Goal: Information Seeking & Learning: Learn about a topic

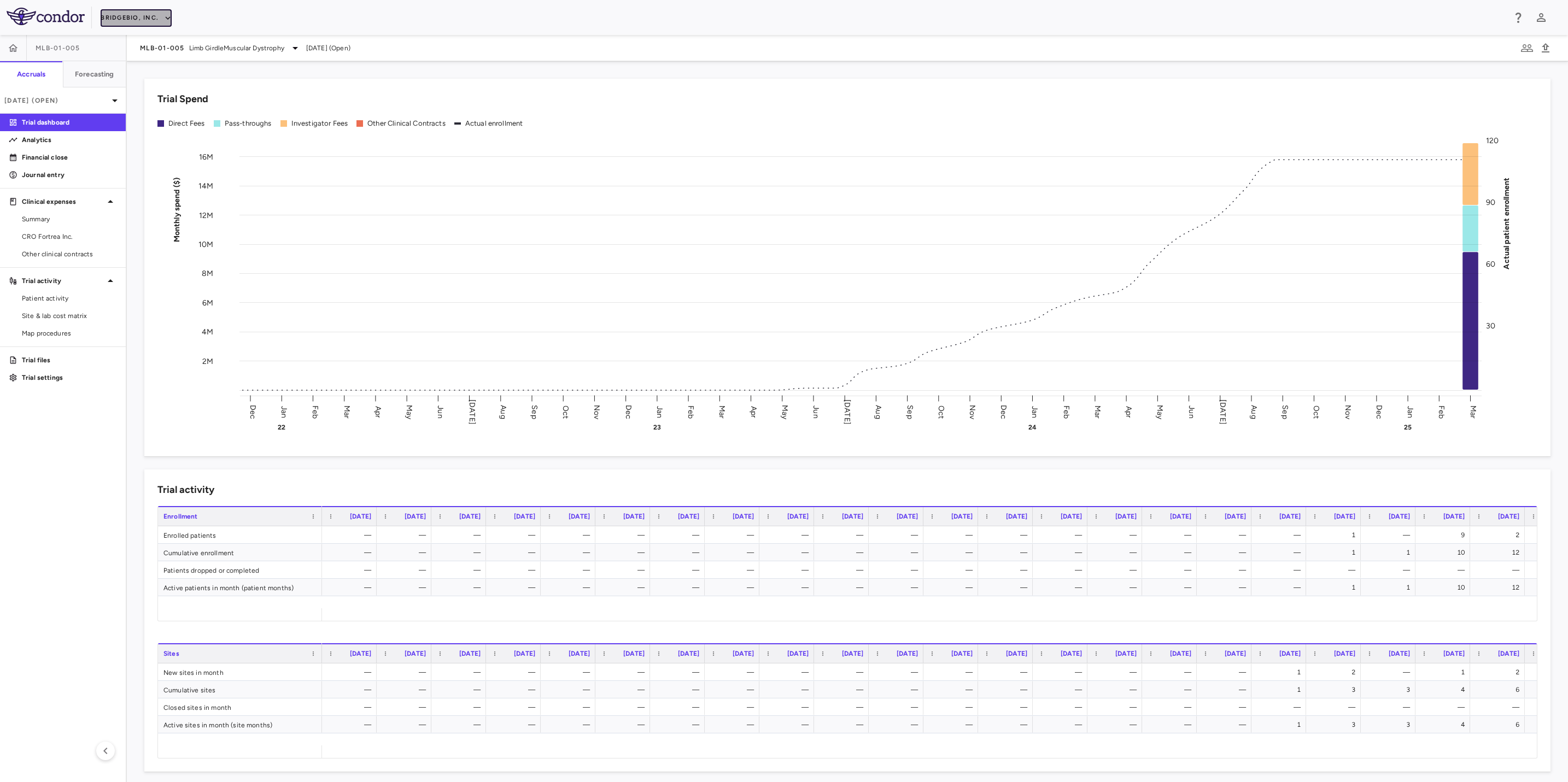
click at [163, 19] on icon "button" at bounding box center [168, 18] width 10 height 10
click at [166, 138] on li "Caribou Biosciences" at bounding box center [147, 138] width 91 height 16
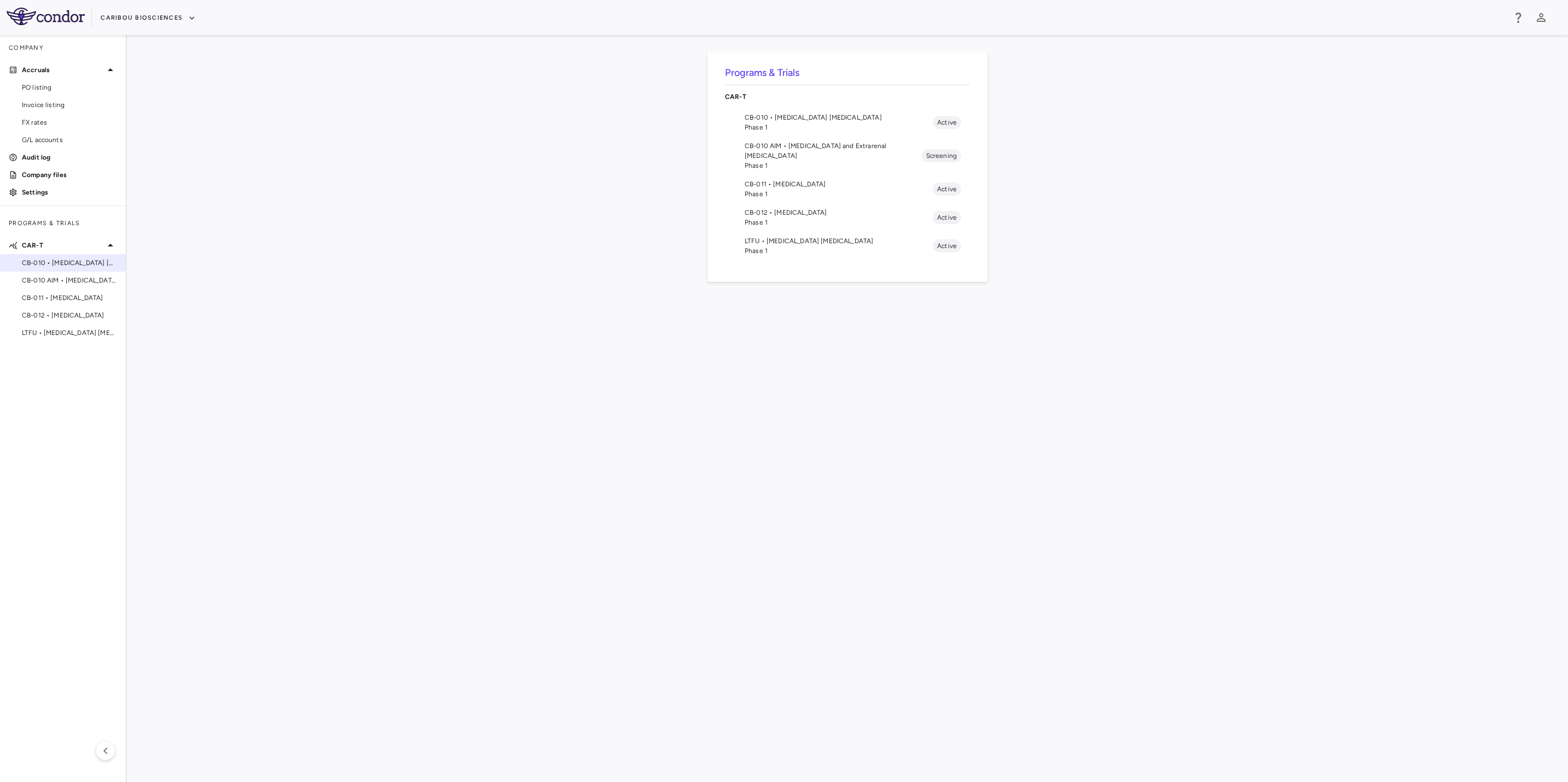
click at [85, 265] on span "CB-010 • [MEDICAL_DATA] [MEDICAL_DATA]" at bounding box center [69, 263] width 95 height 10
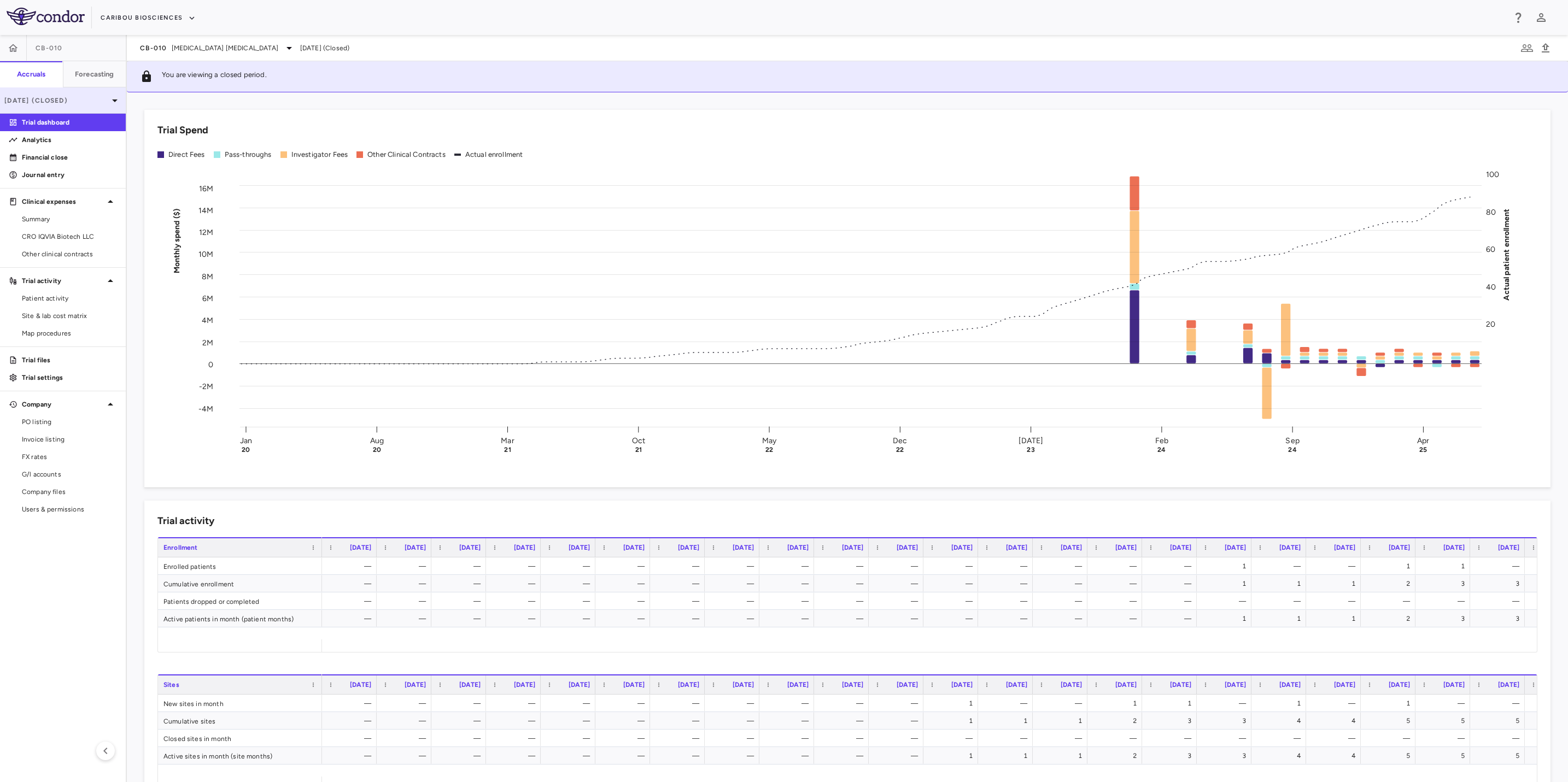
click at [88, 103] on p "[DATE] (Closed)" at bounding box center [56, 100] width 104 height 10
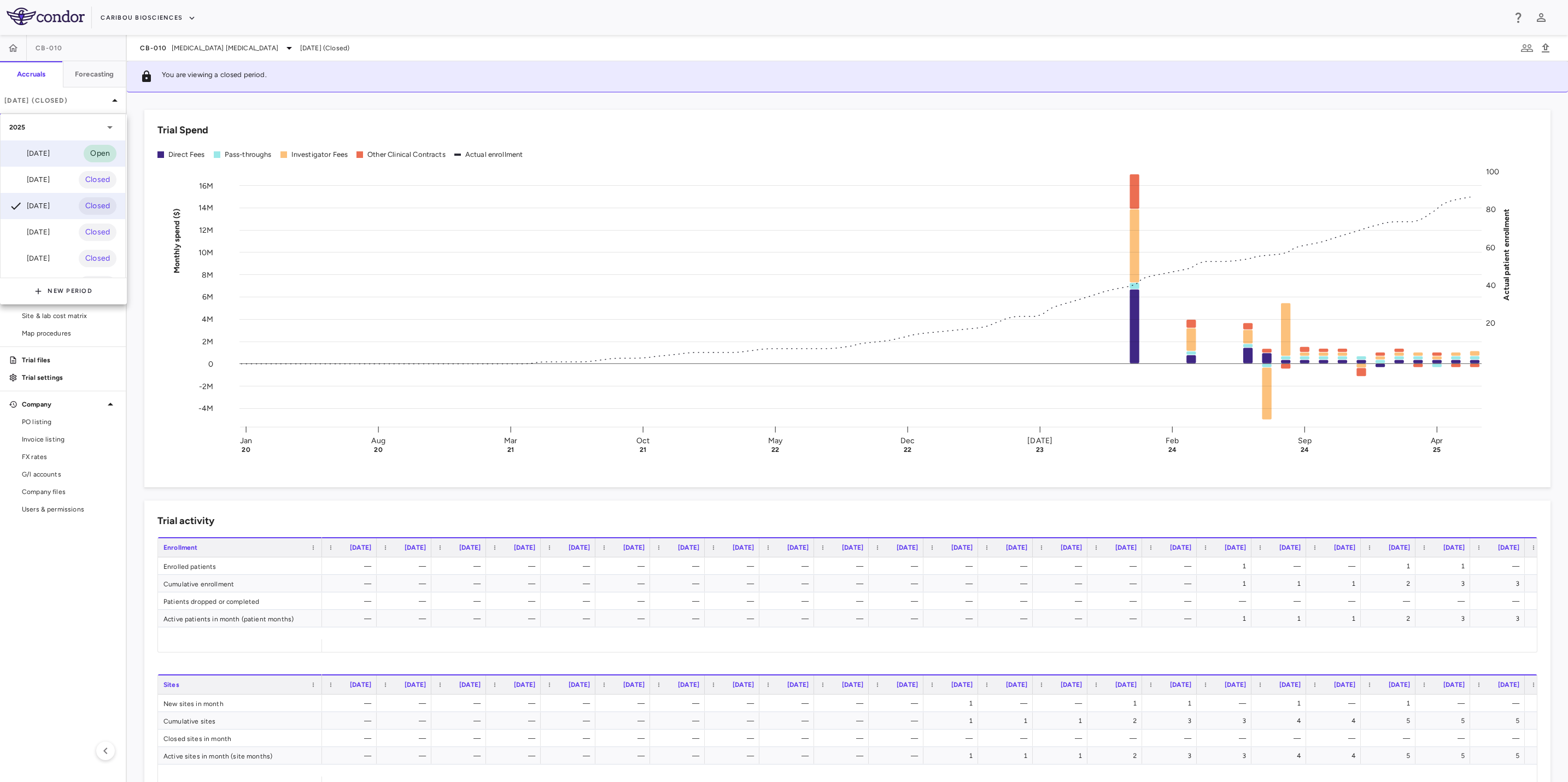
click at [64, 156] on div "[DATE] Open" at bounding box center [63, 153] width 125 height 26
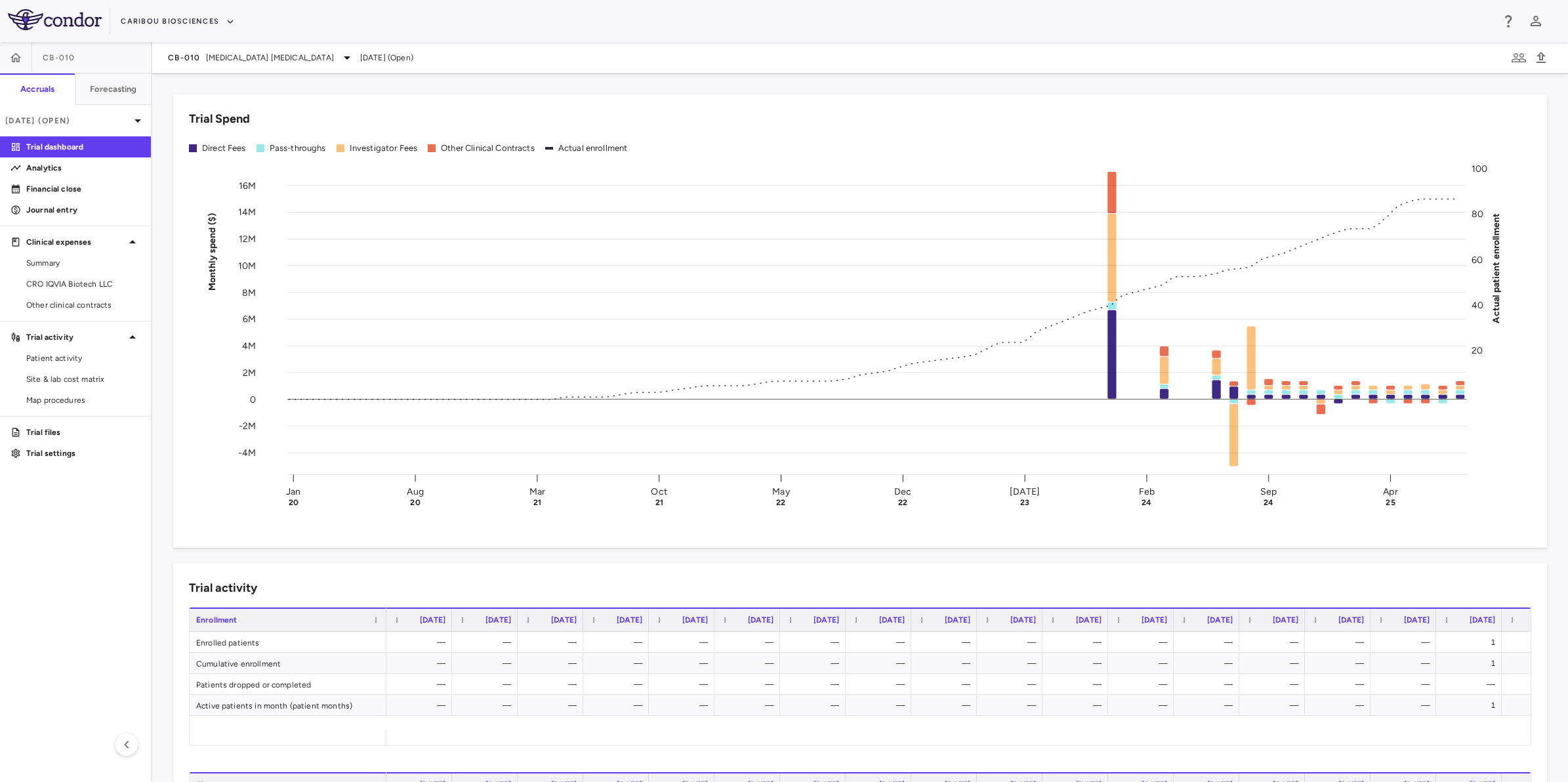
drag, startPoint x: 1775, startPoint y: 0, endPoint x: 577, endPoint y: 99, distance: 1202.1
click at [577, 99] on div "Trial Spend Direct Fees Pass-throughs Investigator Fees Other Clinical Contract…" at bounding box center [860, 321] width 1374 height 453
click at [102, 283] on span "CRO IQVIA Biotech LLC" at bounding box center [83, 284] width 114 height 12
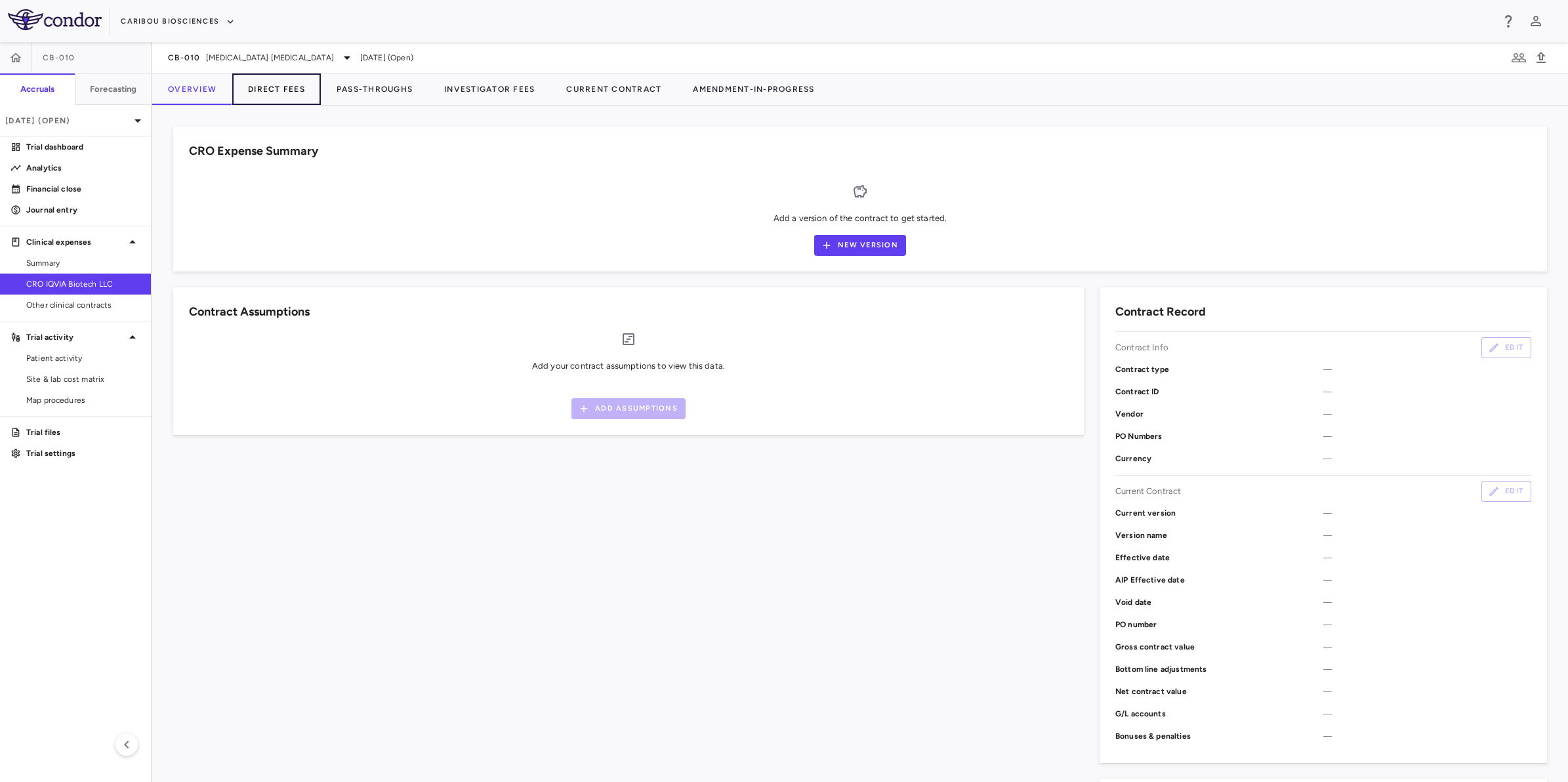
click at [279, 97] on button "Direct Fees" at bounding box center [276, 89] width 88 height 31
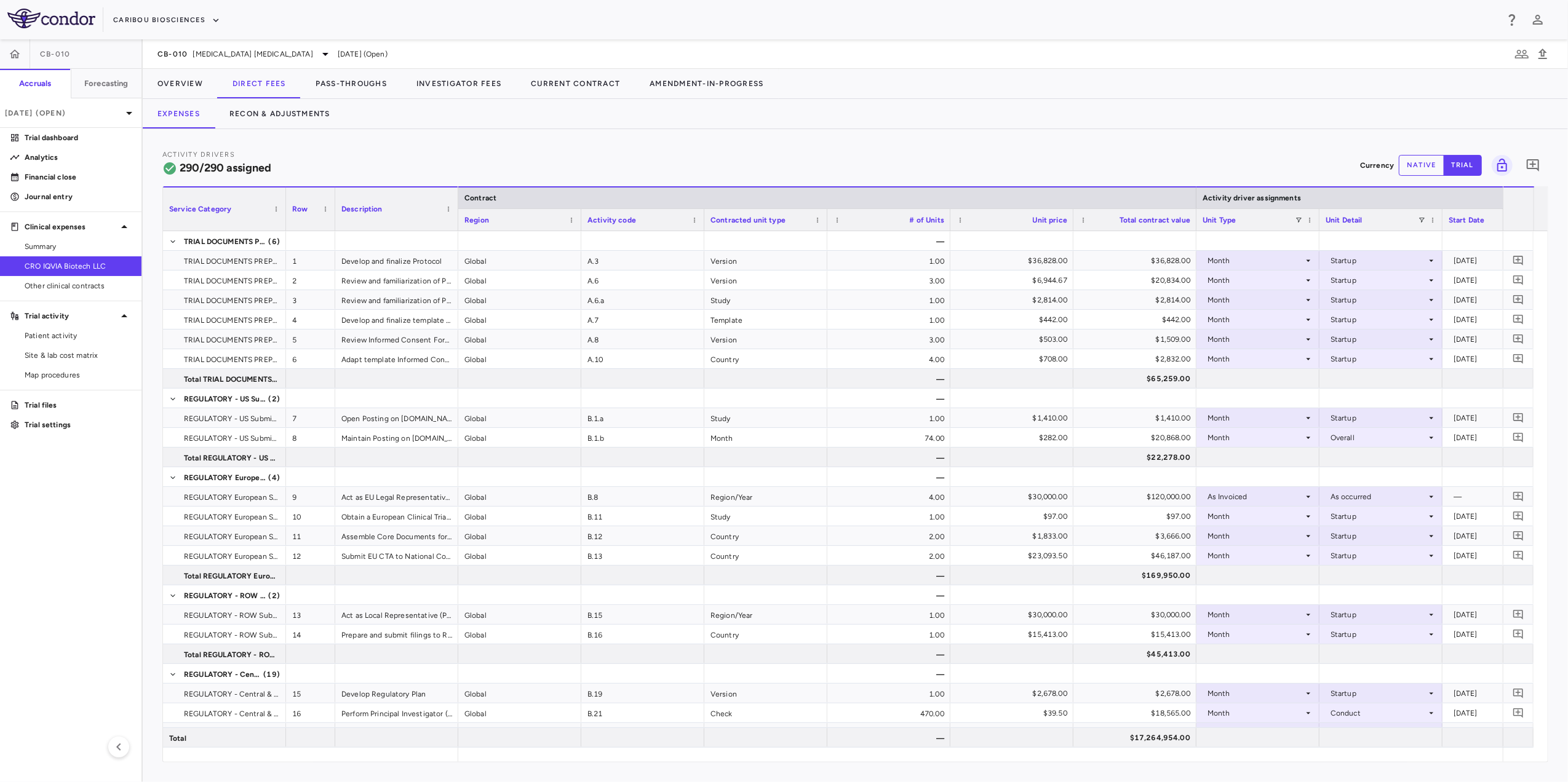
drag, startPoint x: 1426, startPoint y: 0, endPoint x: 1003, endPoint y: 142, distance: 446.2
click at [1003, 142] on div "Activity Drivers 290/290 assigned Currency native trial 0 Service Category Drag…" at bounding box center [855, 456] width 1426 height 653
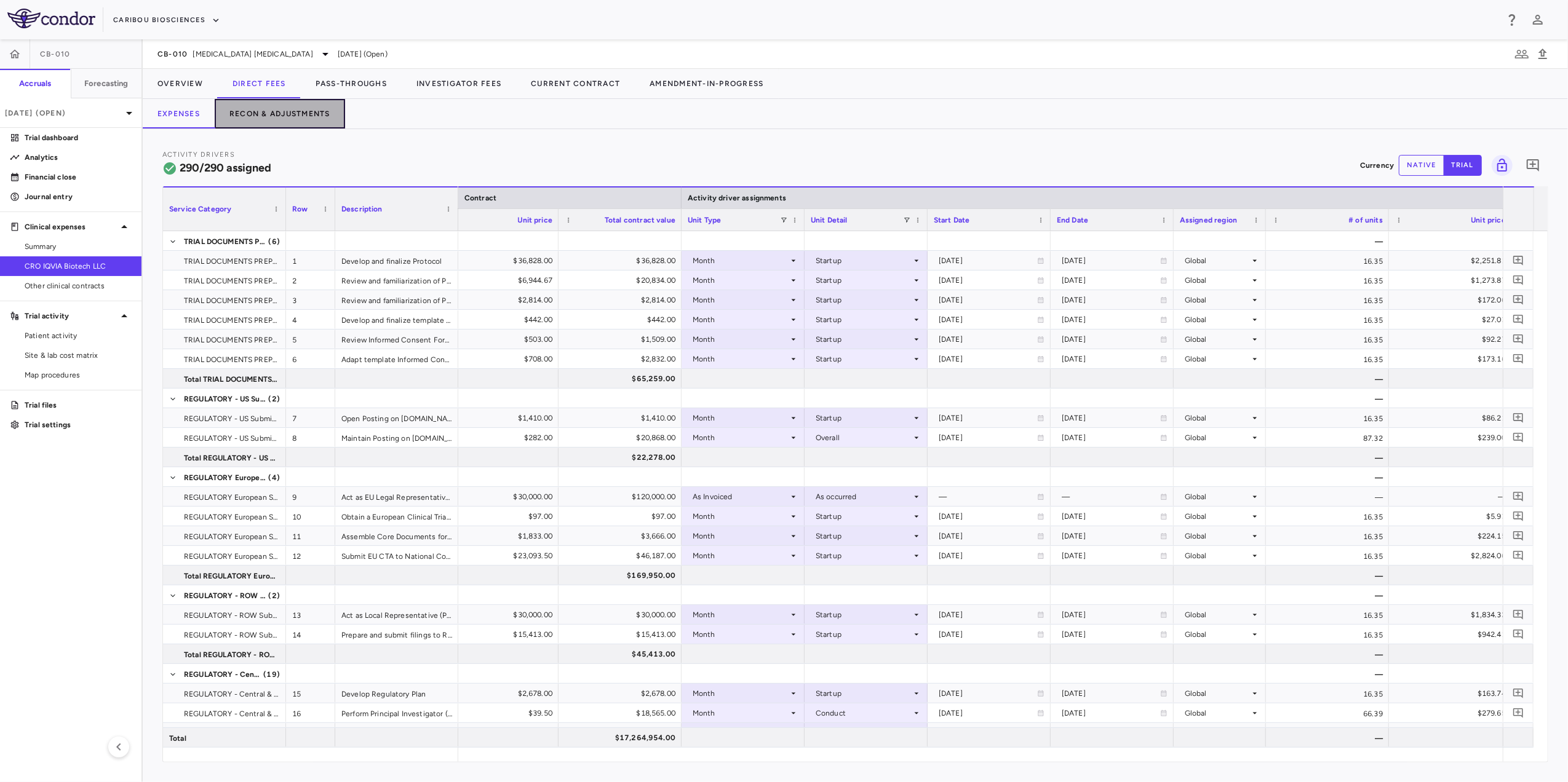
click at [308, 116] on button "Recon & Adjustments" at bounding box center [279, 114] width 130 height 29
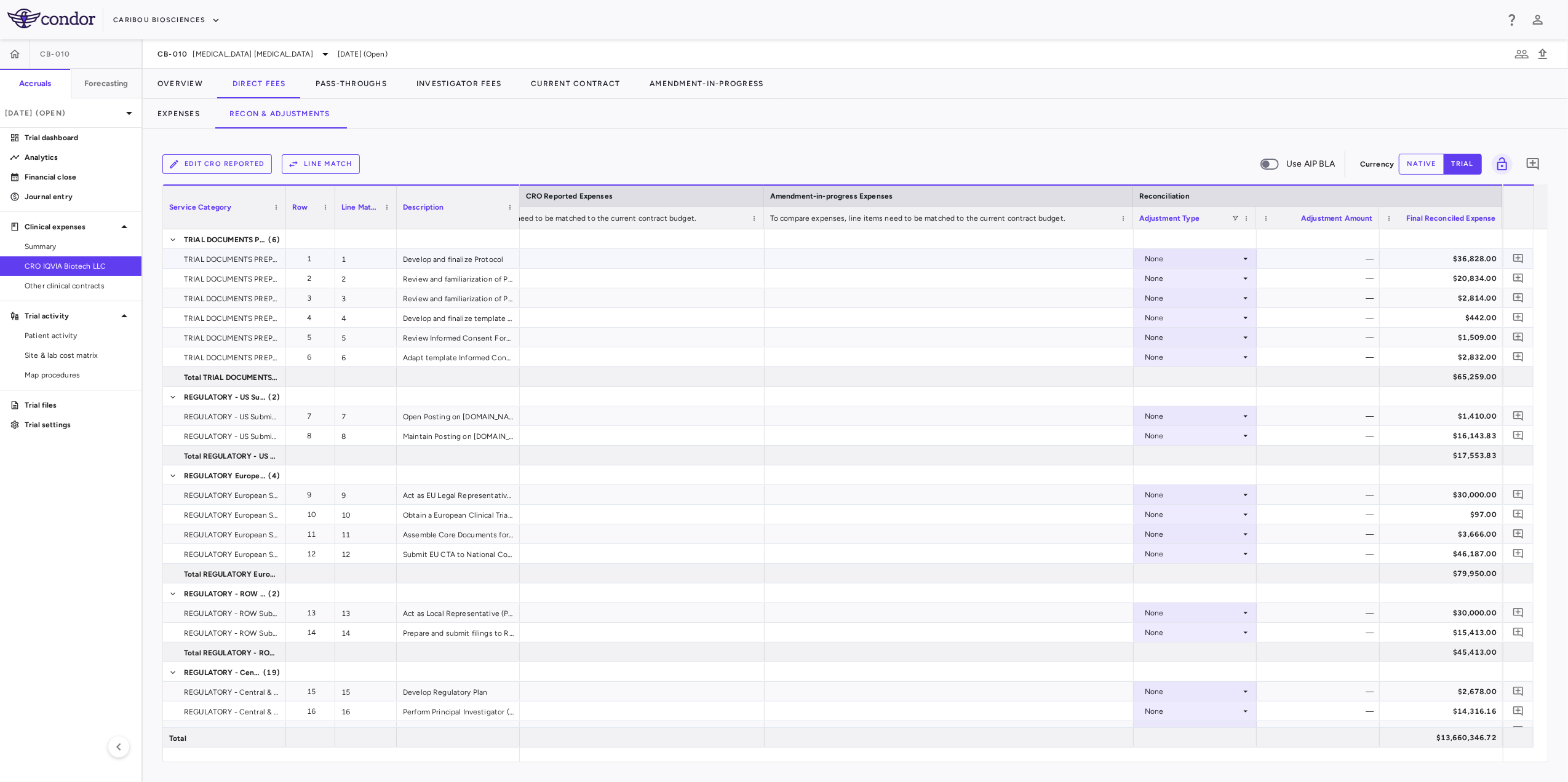
click at [1173, 259] on icon at bounding box center [1246, 259] width 10 height 10
click at [1173, 155] on div at bounding box center [784, 391] width 1568 height 782
